Goal: Book appointment/travel/reservation

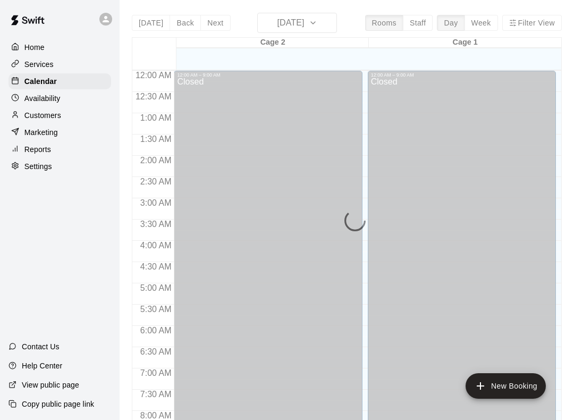
scroll to position [617, 0]
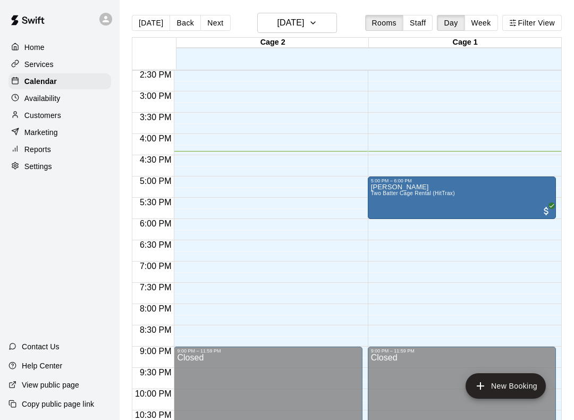
click at [573, 244] on main "[DATE] Back [DATE][DATE] Rooms Staff Day Week Filter View Cage 2 13 Wed Cage 1 …" at bounding box center [346, 218] width 454 height 437
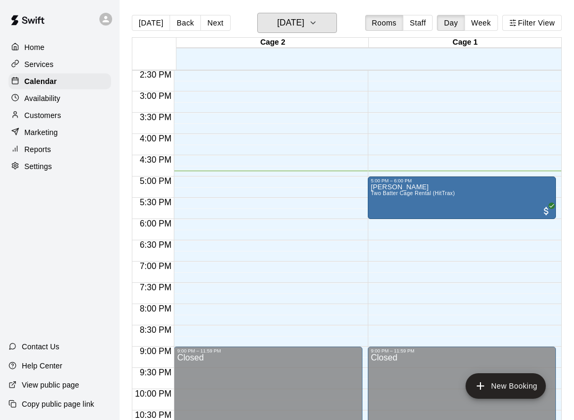
click at [314, 31] on button "[DATE]" at bounding box center [297, 23] width 80 height 20
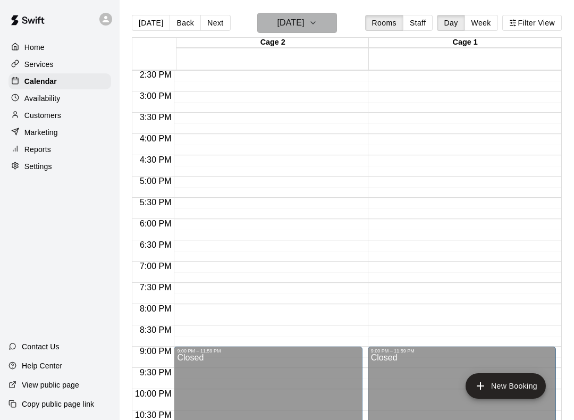
click at [304, 23] on h6 "[DATE]" at bounding box center [290, 22] width 27 height 15
click at [317, 32] on button "[DATE]" at bounding box center [297, 23] width 80 height 20
click at [304, 30] on h6 "[DATE]" at bounding box center [290, 22] width 27 height 15
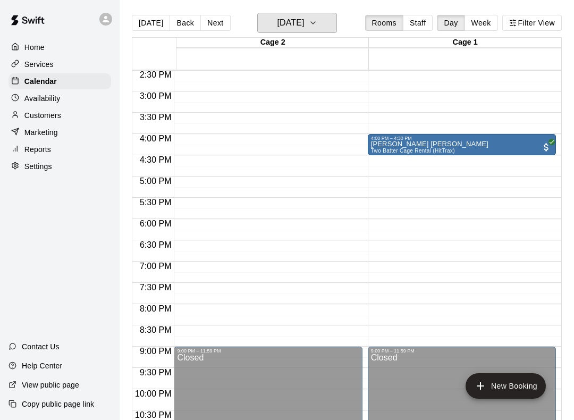
click at [304, 16] on h6 "[DATE]" at bounding box center [290, 22] width 27 height 15
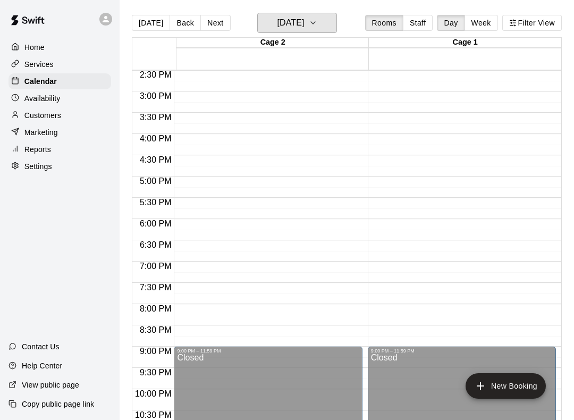
click at [320, 29] on button "[DATE]" at bounding box center [297, 23] width 80 height 20
click at [304, 22] on h6 "[DATE]" at bounding box center [290, 22] width 27 height 15
click at [317, 23] on icon "button" at bounding box center [313, 22] width 8 height 13
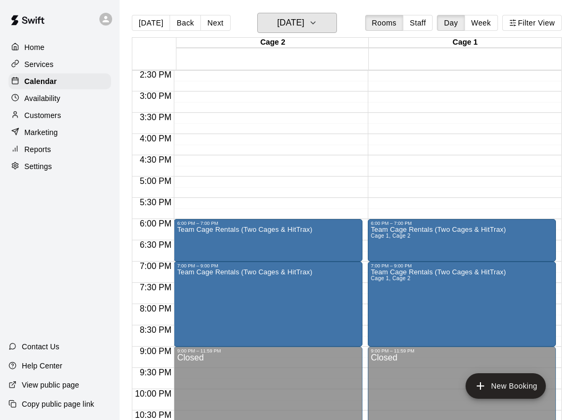
click at [304, 16] on h6 "[DATE]" at bounding box center [290, 22] width 27 height 15
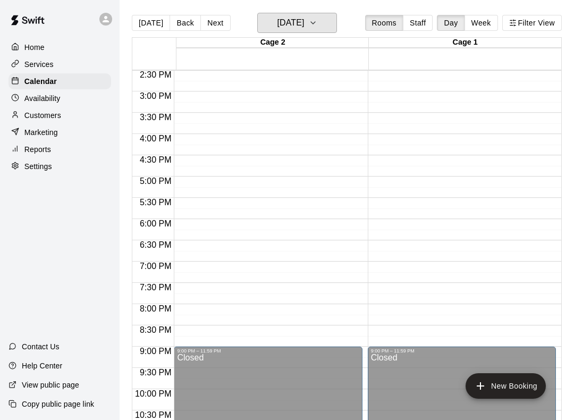
click at [317, 24] on icon "button" at bounding box center [313, 22] width 8 height 13
click at [304, 17] on h6 "[DATE]" at bounding box center [290, 22] width 27 height 15
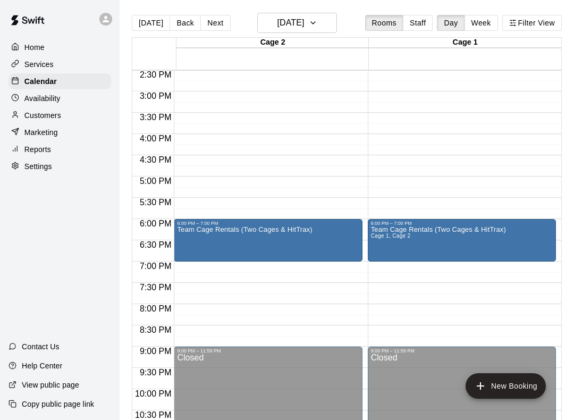
click at [297, 9] on main "[DATE] Back [DATE][DATE] Rooms Staff Day Week Filter View Cage 2 06 Wed Cage 1 …" at bounding box center [346, 218] width 454 height 437
click at [281, 22] on h6 "[DATE]" at bounding box center [290, 22] width 27 height 15
click at [285, 17] on h6 "[DATE]" at bounding box center [290, 22] width 27 height 15
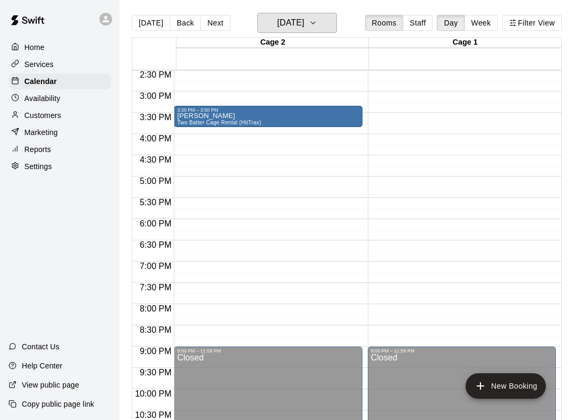
click at [298, 27] on h6 "[DATE]" at bounding box center [290, 22] width 27 height 15
